Goal: Information Seeking & Learning: Learn about a topic

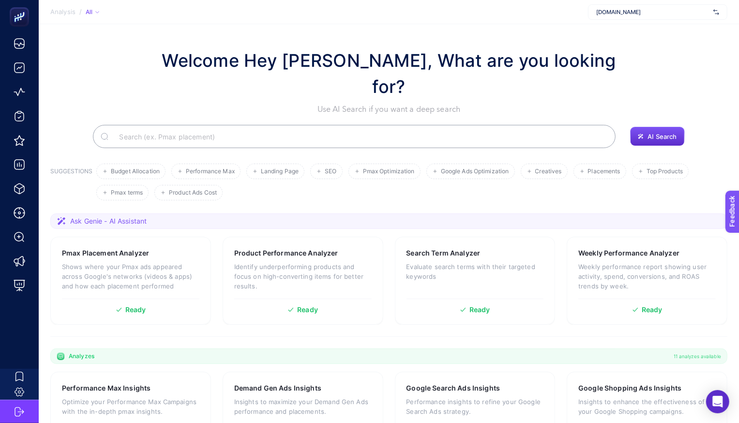
click at [633, 22] on section "Analysis / All [DOMAIN_NAME]" at bounding box center [389, 12] width 701 height 24
click at [635, 18] on div "[DOMAIN_NAME]" at bounding box center [657, 11] width 139 height 15
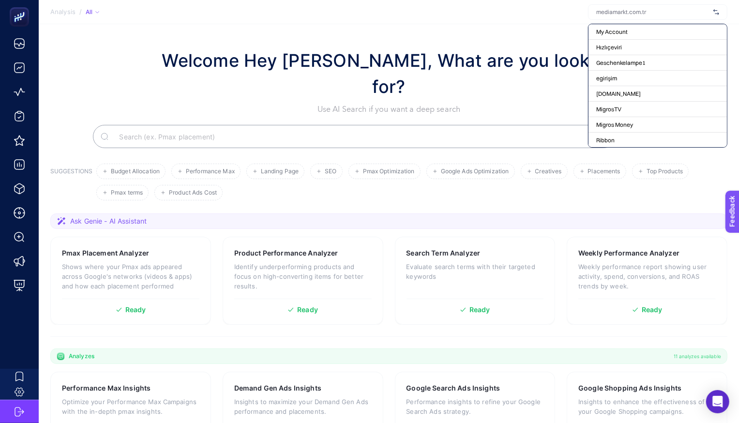
click at [630, 12] on input "text" at bounding box center [653, 12] width 113 height 8
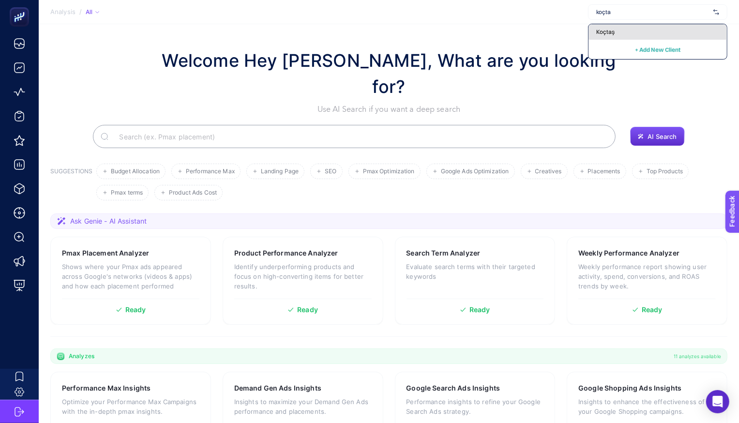
type input "koçta"
click at [623, 33] on div "Koçtaş" at bounding box center [658, 31] width 139 height 15
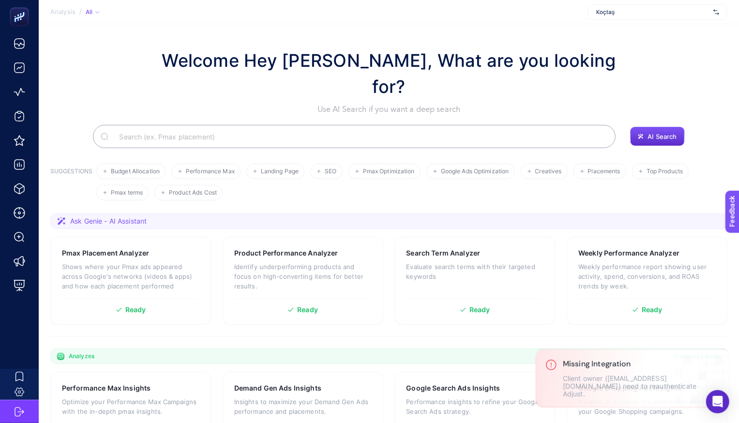
click at [284, 123] on input "Search" at bounding box center [359, 136] width 497 height 27
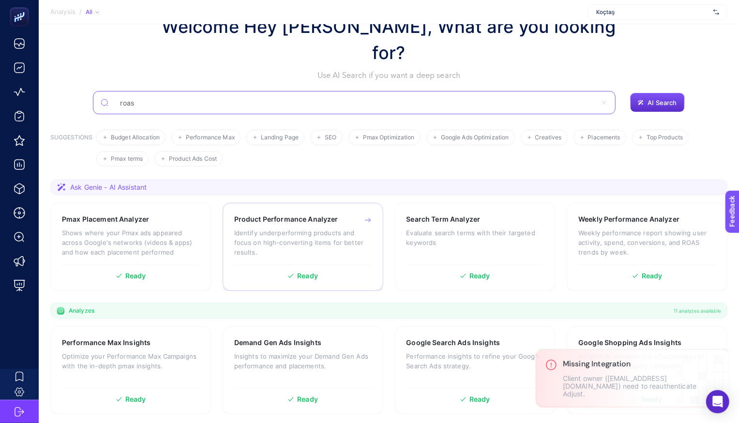
scroll to position [37, 0]
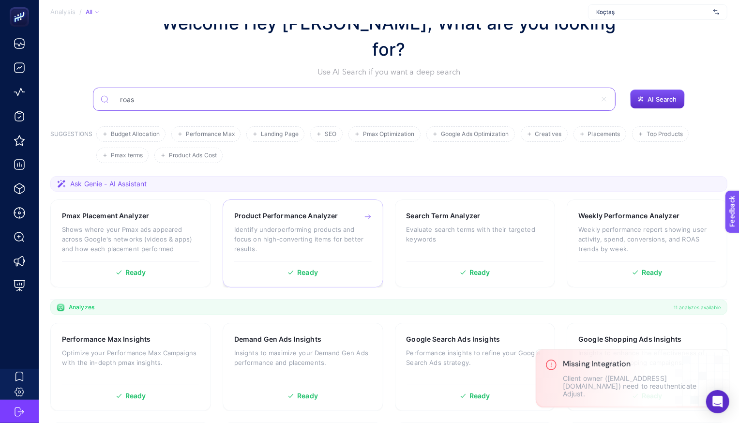
type input "roas"
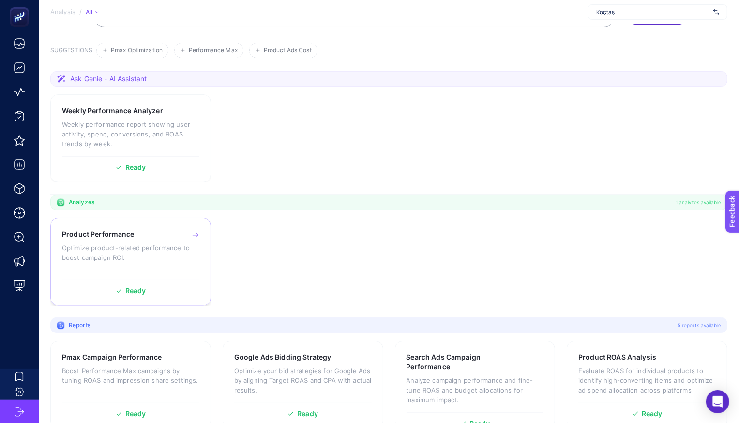
scroll to position [123, 0]
click at [130, 242] on p "Optimize product-related performance to boost campaign ROI." at bounding box center [131, 251] width 138 height 19
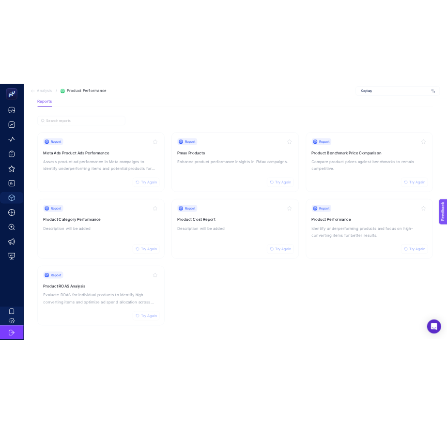
scroll to position [162, 0]
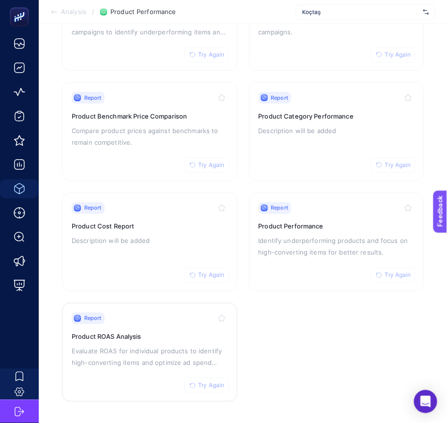
click at [146, 323] on div "Report Try Again Product ROAS Analysis Evaluate ROAS for individual products to…" at bounding box center [150, 352] width 156 height 79
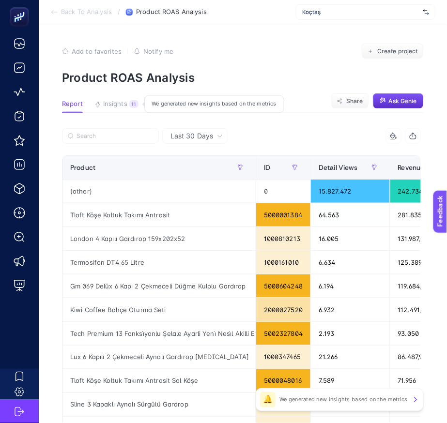
click at [126, 107] on span "Insights" at bounding box center [115, 104] width 24 height 8
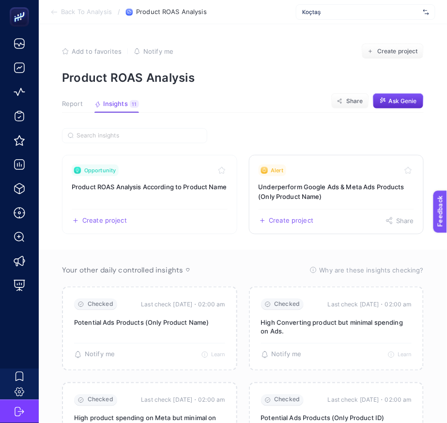
click at [321, 187] on h3 "Underperform Google Ads & Meta Ads Products (Only Product Name)" at bounding box center [337, 191] width 156 height 19
